Goal: Information Seeking & Learning: Find specific fact

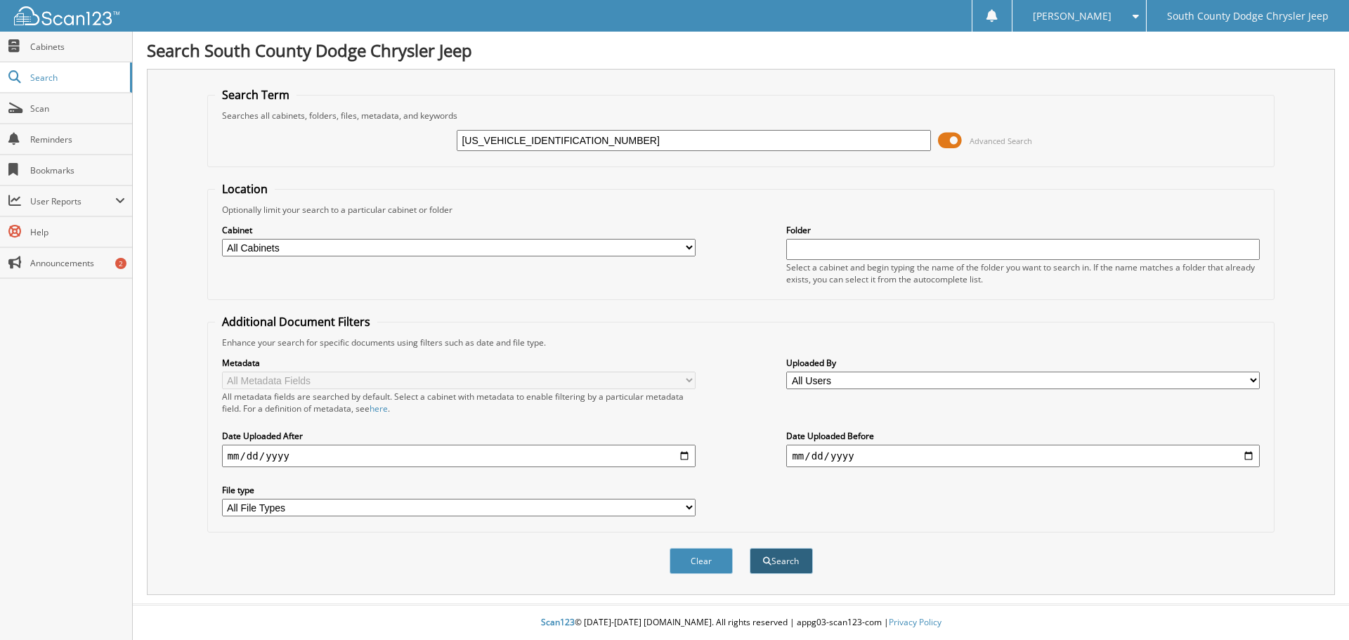
type input "[US_VEHICLE_IDENTIFICATION_NUMBER]"
click at [782, 565] on button "Search" at bounding box center [780, 561] width 63 height 26
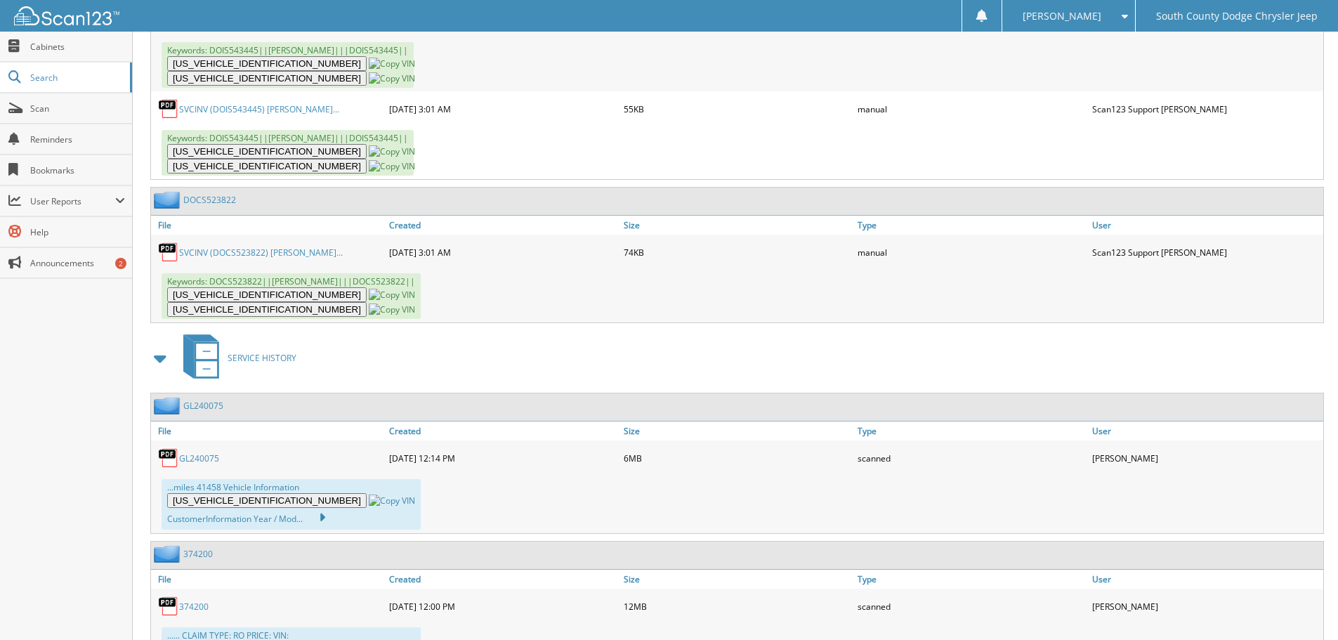
scroll to position [5764, 0]
